Goal: Task Accomplishment & Management: Use online tool/utility

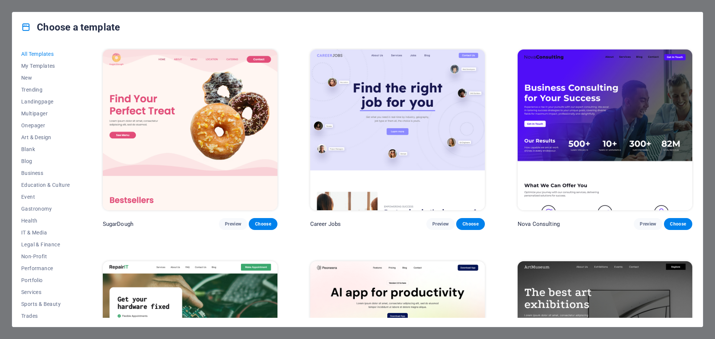
click at [589, 105] on img at bounding box center [605, 130] width 175 height 161
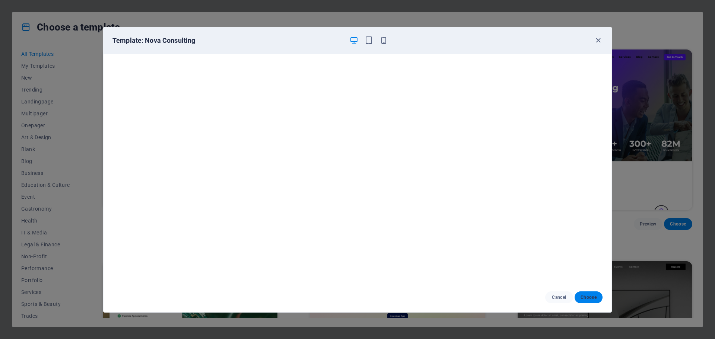
click at [592, 302] on button "Choose" at bounding box center [589, 298] width 28 height 12
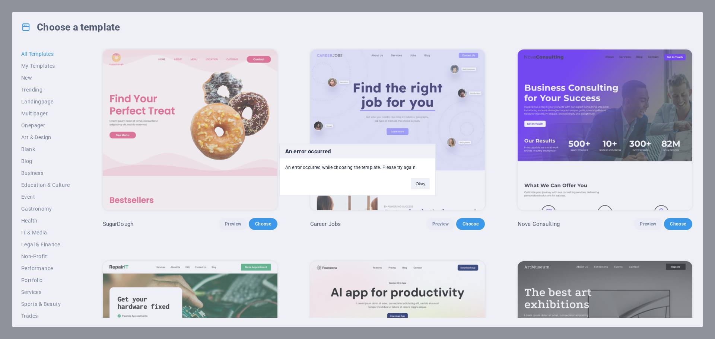
click at [416, 183] on button "Okay" at bounding box center [420, 183] width 19 height 11
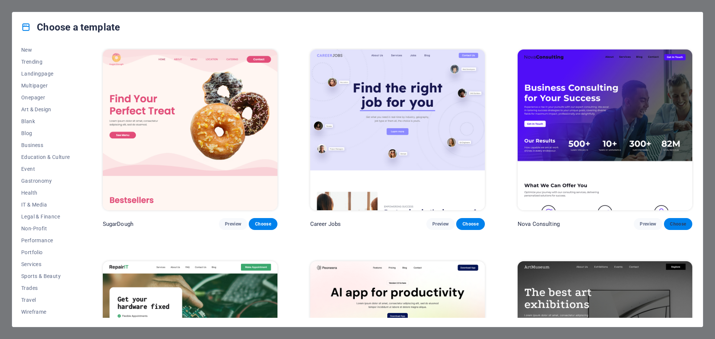
click at [685, 221] on button "Choose" at bounding box center [678, 224] width 28 height 12
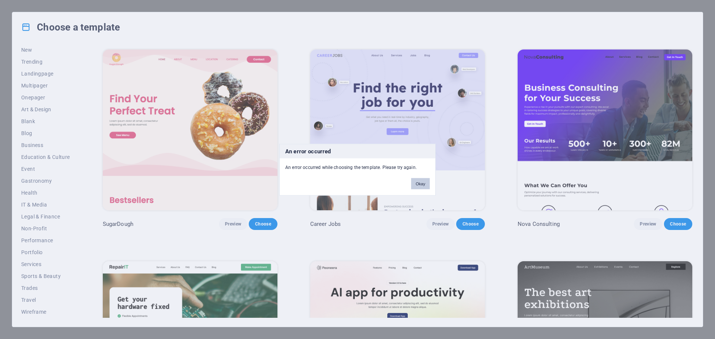
click at [418, 186] on button "Okay" at bounding box center [420, 183] width 19 height 11
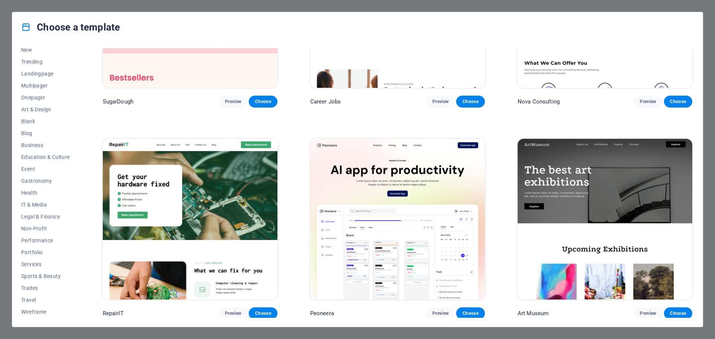
scroll to position [186, 0]
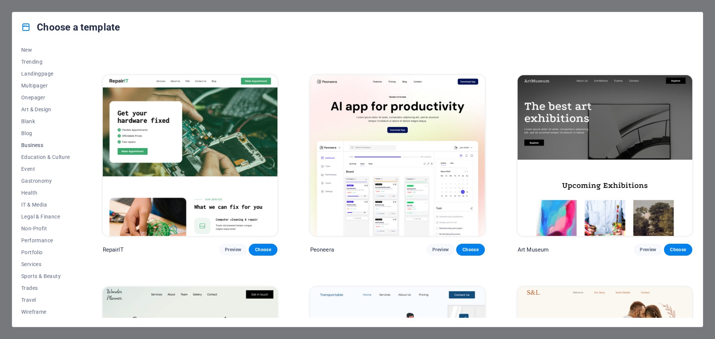
click at [35, 145] on span "Business" at bounding box center [45, 145] width 49 height 6
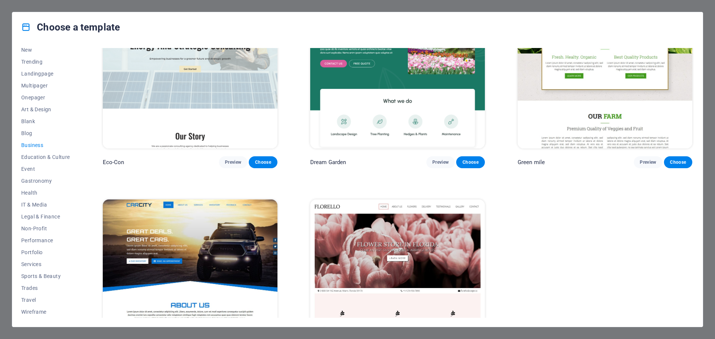
scroll to position [123, 0]
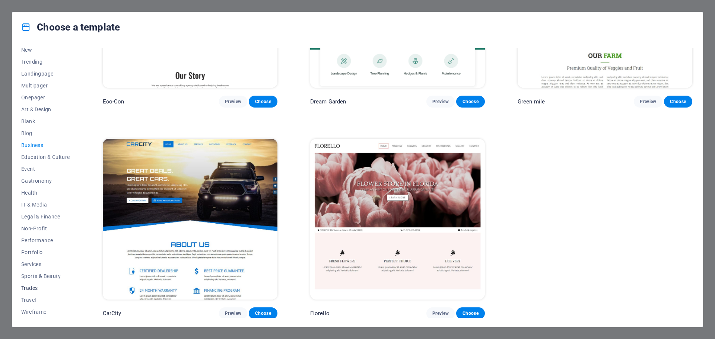
click at [38, 286] on span "Trades" at bounding box center [45, 288] width 49 height 6
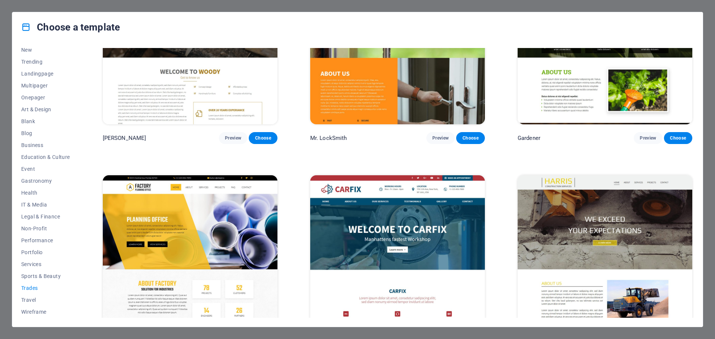
scroll to position [334, 0]
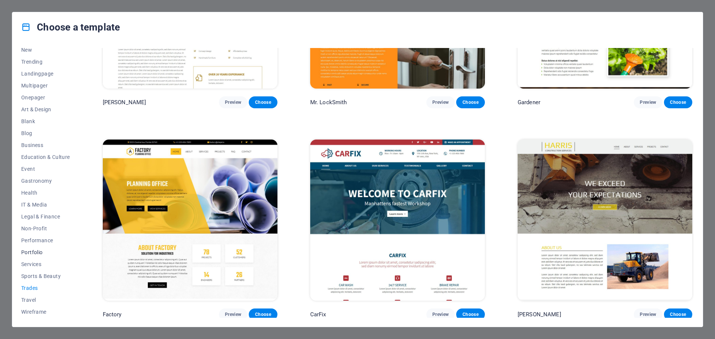
click at [38, 253] on span "Portfolio" at bounding box center [45, 253] width 49 height 6
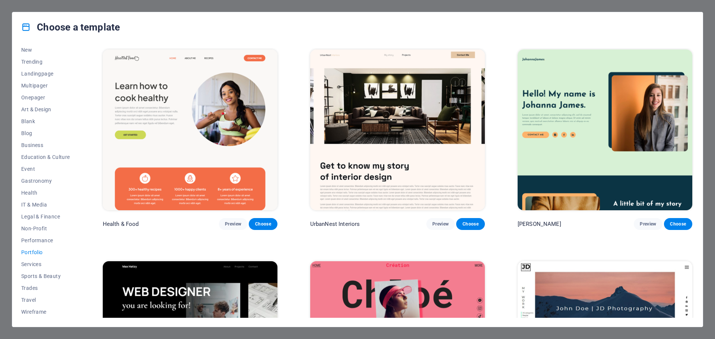
scroll to position [261, 0]
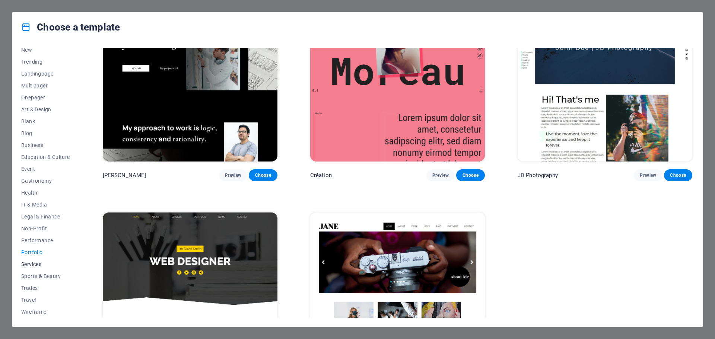
click at [35, 263] on span "Services" at bounding box center [45, 265] width 49 height 6
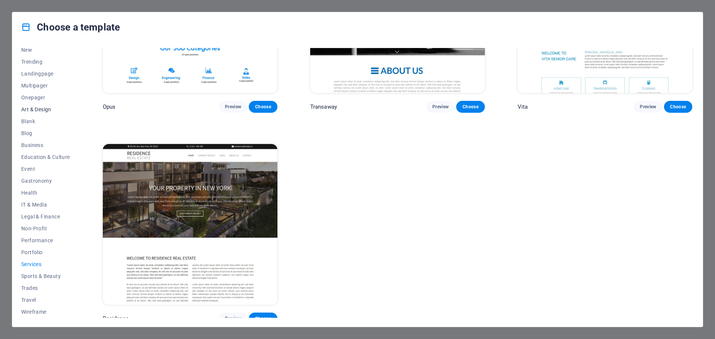
scroll to position [0, 0]
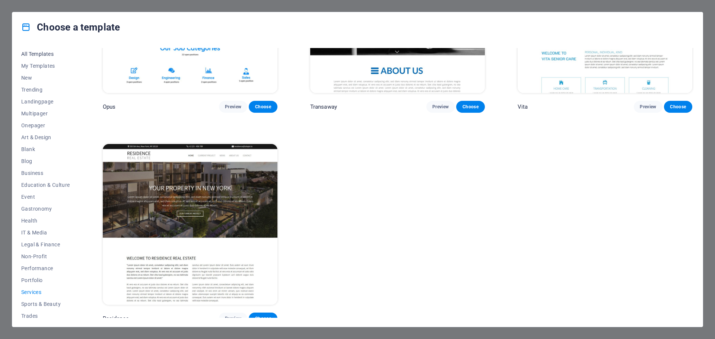
click at [40, 51] on span "All Templates" at bounding box center [45, 54] width 49 height 6
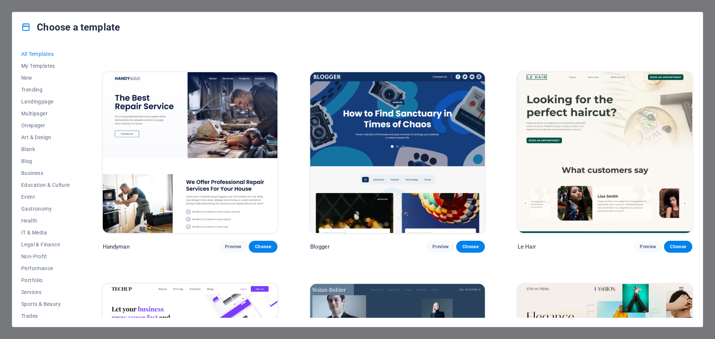
scroll to position [2841, 0]
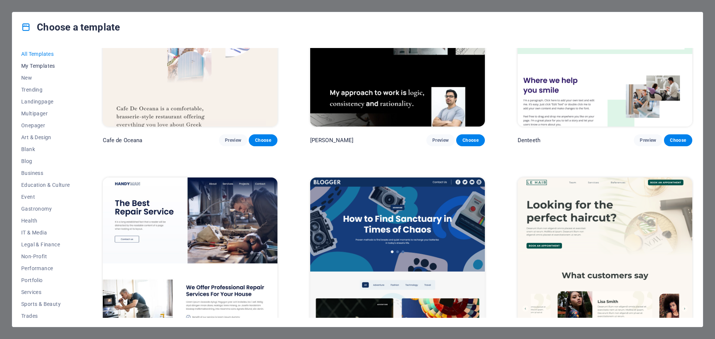
click at [42, 67] on span "My Templates" at bounding box center [45, 66] width 49 height 6
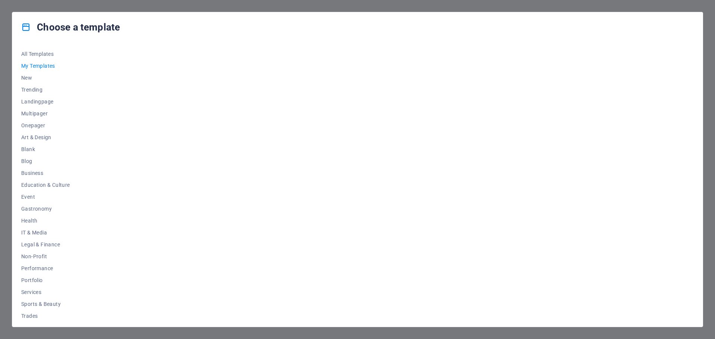
scroll to position [0, 0]
click at [29, 81] on button "New" at bounding box center [45, 78] width 49 height 12
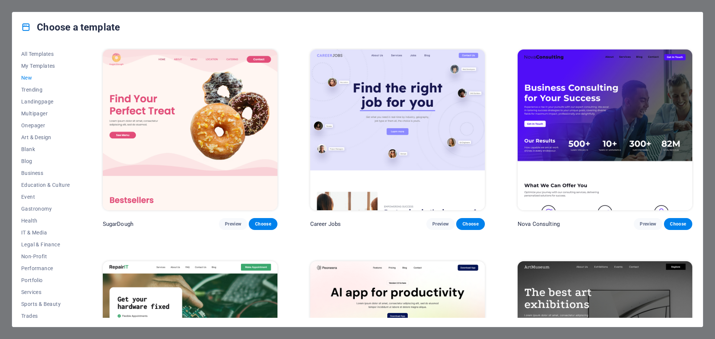
click at [586, 101] on img at bounding box center [605, 130] width 175 height 161
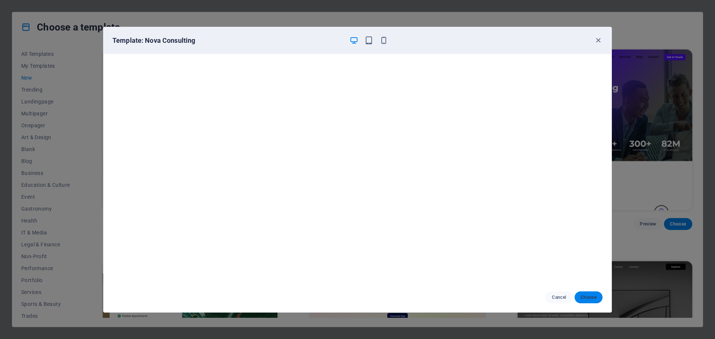
click at [590, 295] on span "Choose" at bounding box center [589, 298] width 16 height 6
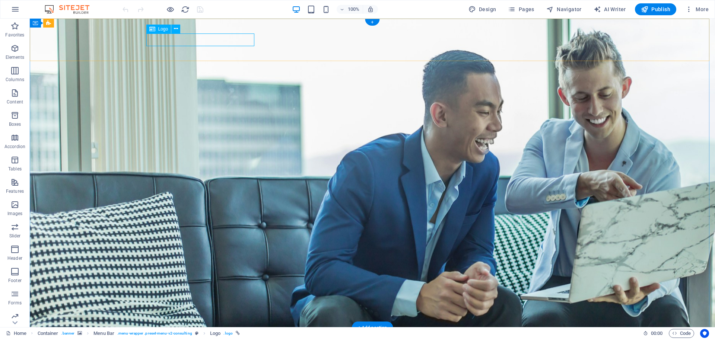
select select "px"
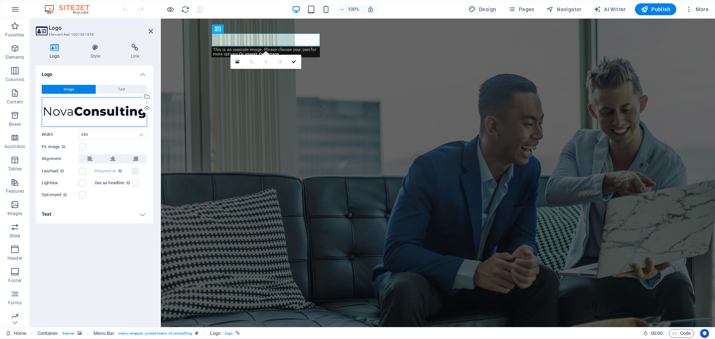
click at [72, 109] on div "Drag files here, click to choose files or select files from Files or our free s…" at bounding box center [94, 112] width 105 height 30
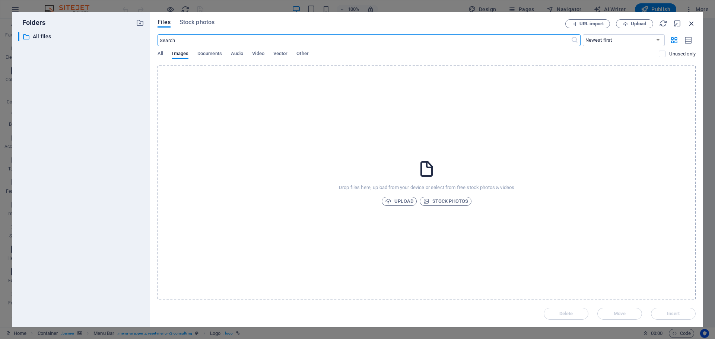
click at [690, 26] on icon "button" at bounding box center [692, 23] width 8 height 8
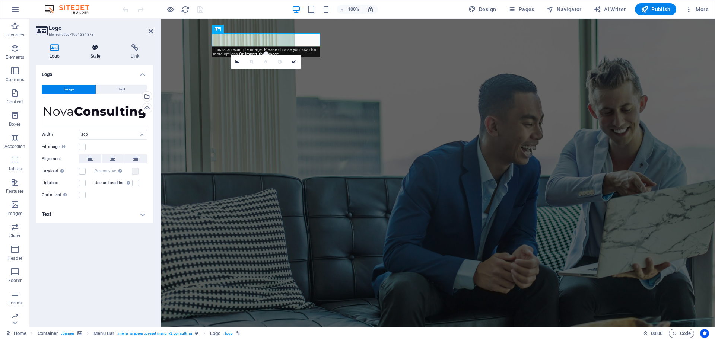
click at [105, 47] on icon at bounding box center [96, 47] width 38 height 7
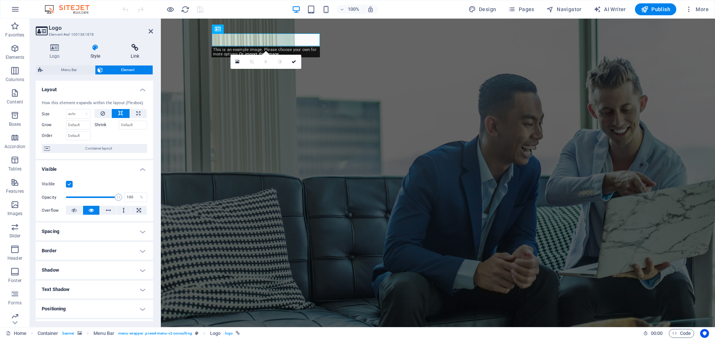
click at [139, 47] on icon at bounding box center [135, 47] width 36 height 7
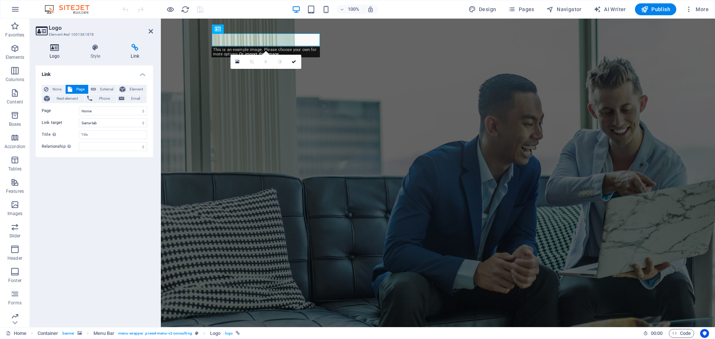
click at [52, 48] on icon at bounding box center [55, 47] width 38 height 7
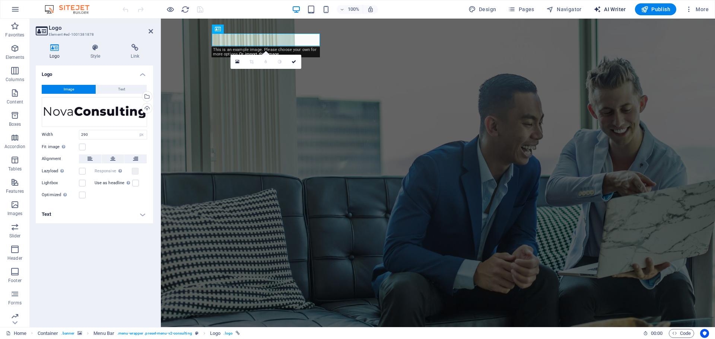
click at [624, 10] on span "AI Writer" at bounding box center [610, 9] width 32 height 7
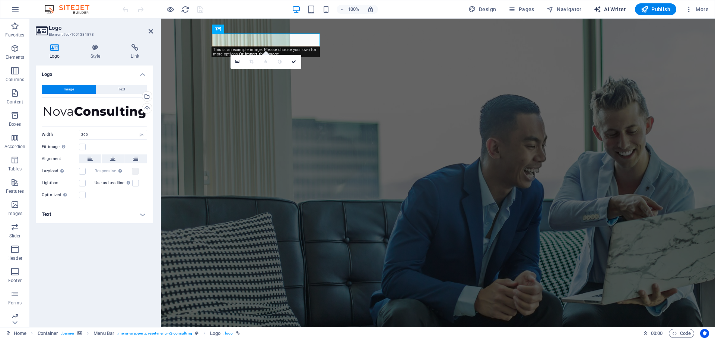
select select "English"
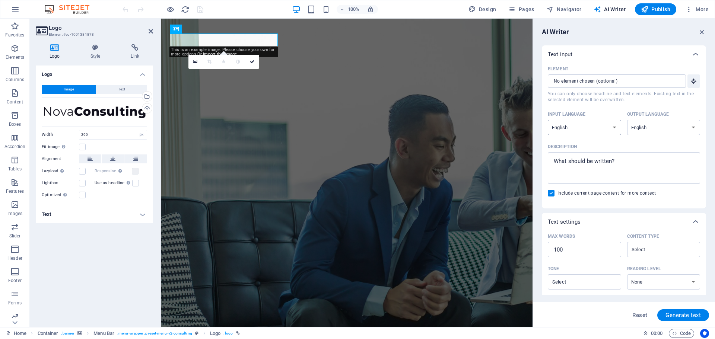
click at [603, 122] on select "Albanian Arabic Armenian Awadhi Azerbaijani Bashkir Basque Belarusian Bengali B…" at bounding box center [584, 127] width 73 height 15
click at [604, 121] on select "Albanian Arabic Armenian Awadhi Azerbaijani Bashkir Basque Belarusian Bengali B…" at bounding box center [584, 127] width 73 height 15
click at [701, 31] on icon "button" at bounding box center [702, 32] width 8 height 8
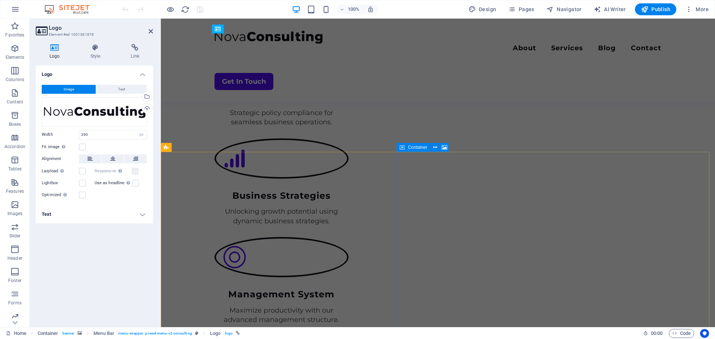
scroll to position [969, 0]
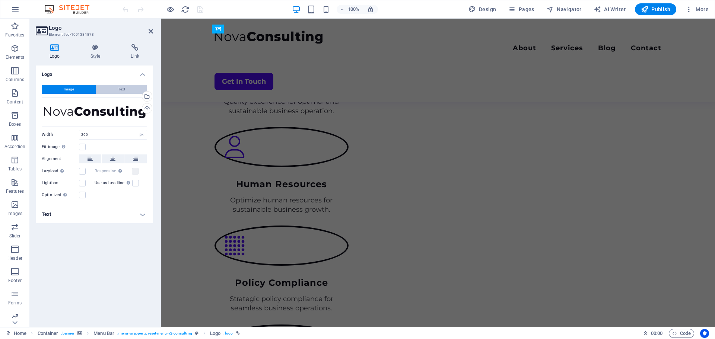
click at [113, 89] on button "Text" at bounding box center [121, 89] width 51 height 9
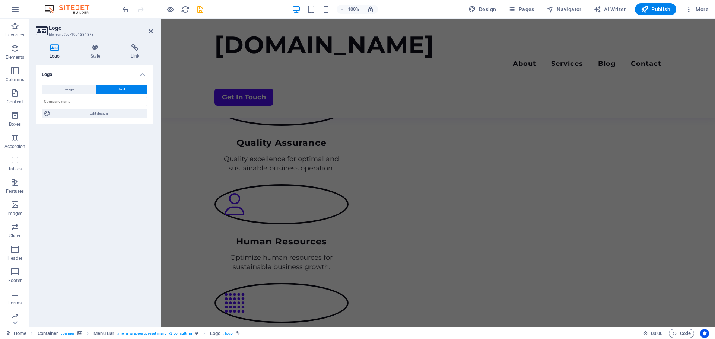
scroll to position [997, 0]
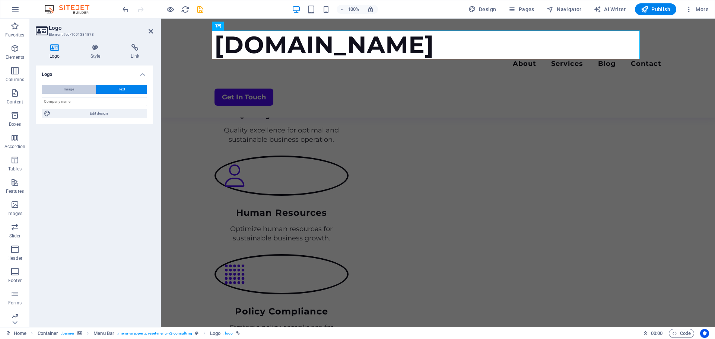
click at [71, 89] on span "Image" at bounding box center [69, 89] width 10 height 9
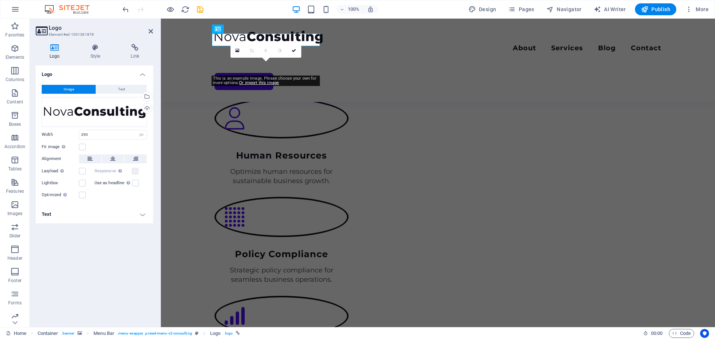
scroll to position [969, 0]
